Goal: Information Seeking & Learning: Learn about a topic

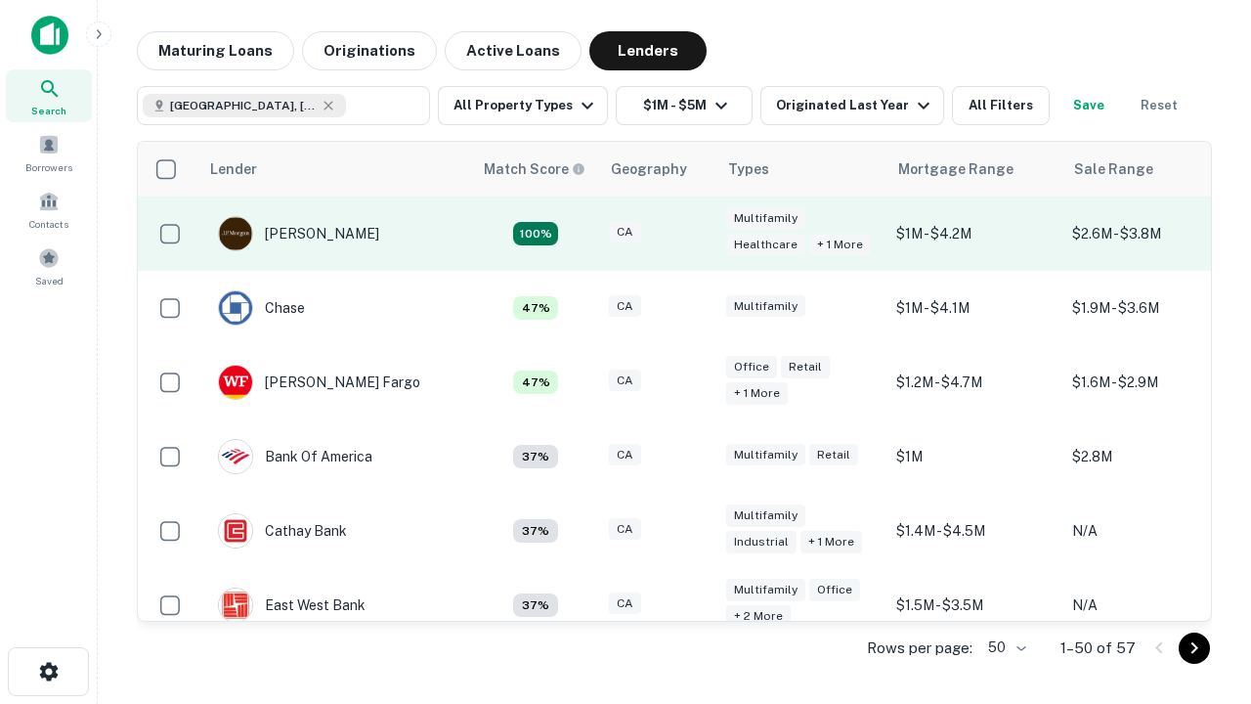
click at [694, 234] on div "CA" at bounding box center [658, 234] width 98 height 26
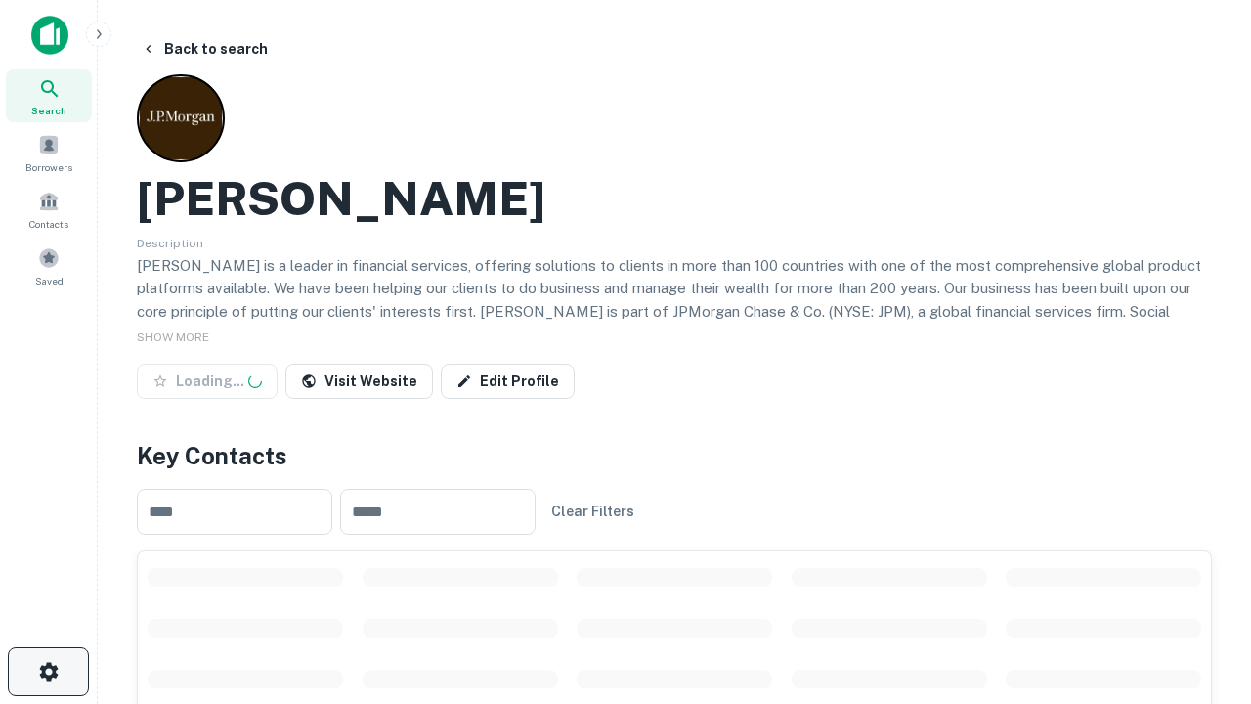
click at [48, 671] on icon "button" at bounding box center [48, 671] width 23 height 23
